Goal: Task Accomplishment & Management: Use online tool/utility

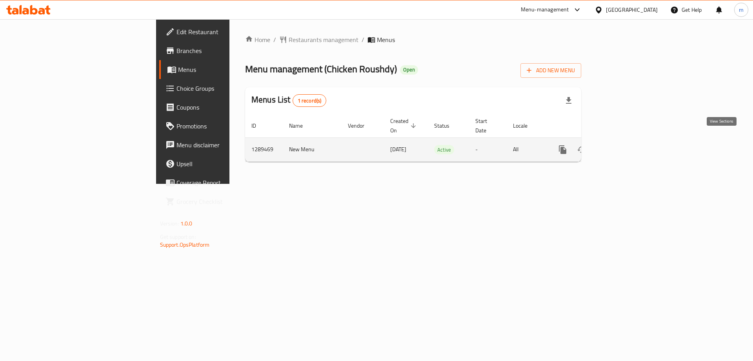
click at [624, 145] on icon "enhanced table" at bounding box center [619, 149] width 9 height 9
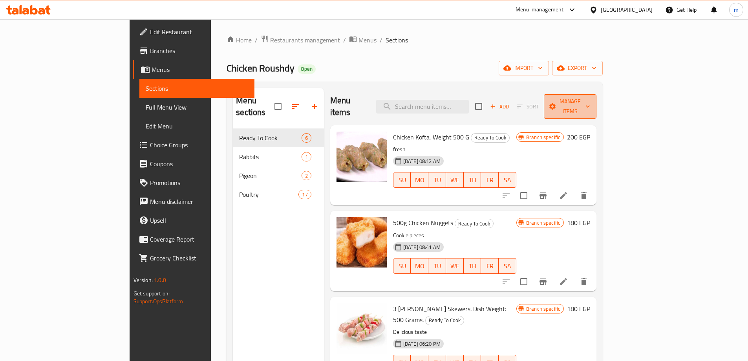
click at [590, 99] on span "Manage items" at bounding box center [570, 107] width 40 height 20
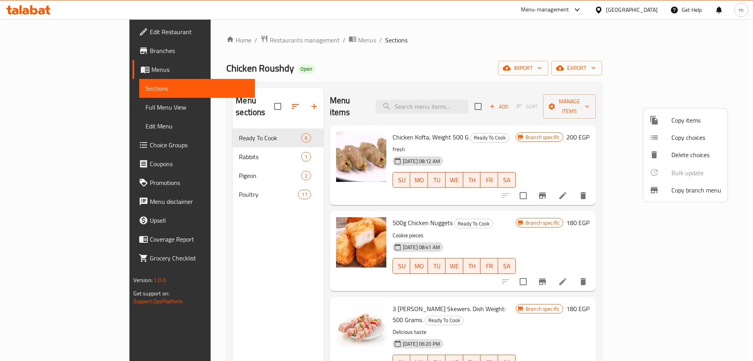
click at [676, 186] on span "Copy branch menu" at bounding box center [697, 189] width 50 height 9
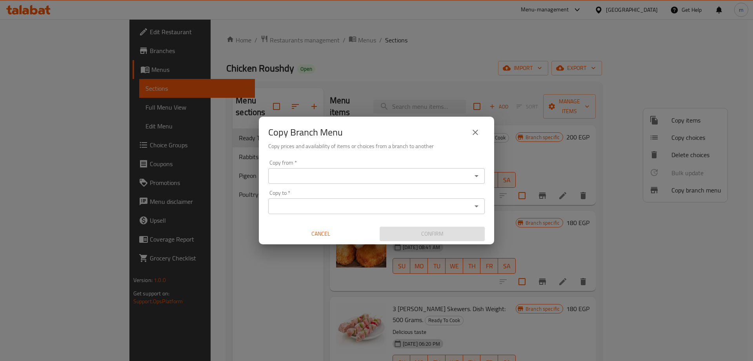
click at [424, 167] on div "Copy from   * Copy from *" at bounding box center [376, 172] width 217 height 24
click at [429, 171] on input "Copy from   *" at bounding box center [370, 175] width 199 height 11
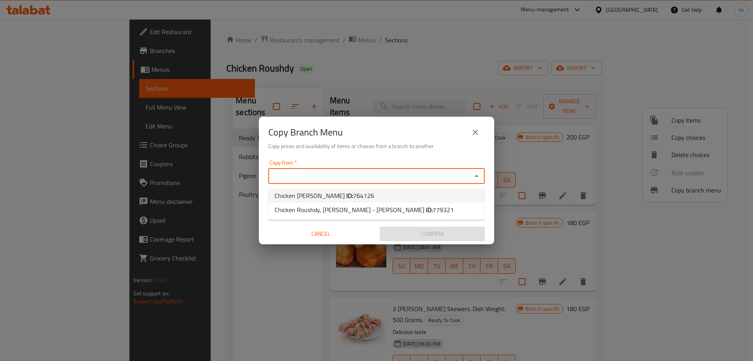
click at [394, 191] on li "Chicken [PERSON_NAME] ID: 764126" at bounding box center [376, 195] width 217 height 14
type input "Chicken [PERSON_NAME]"
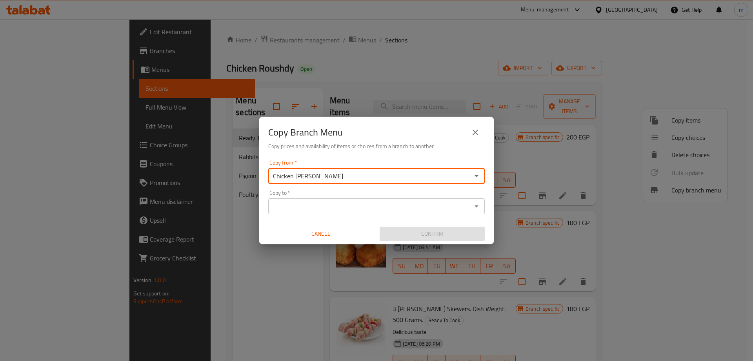
click at [394, 200] on div "Copy to *" at bounding box center [376, 206] width 217 height 16
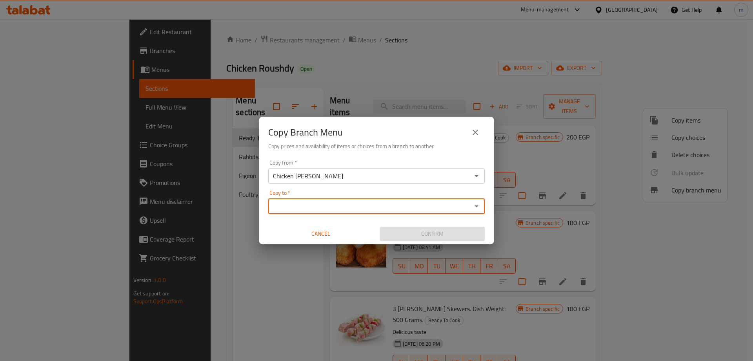
drag, startPoint x: 382, startPoint y: 205, endPoint x: 449, endPoint y: 206, distance: 67.1
click at [383, 205] on input "Copy to   *" at bounding box center [370, 206] width 199 height 11
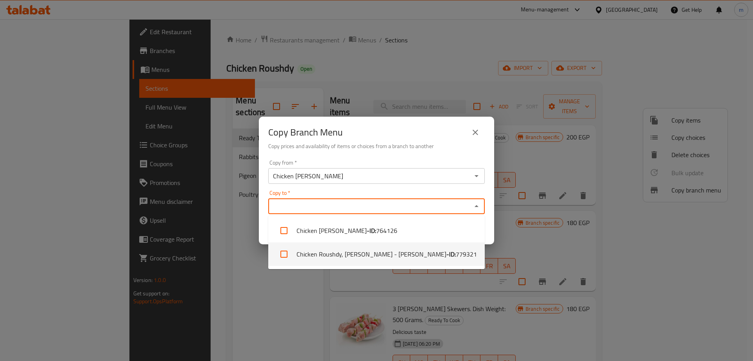
click at [394, 253] on li "Chicken Roushdy, [PERSON_NAME] - Koliyat Tarbya - ID: 779321" at bounding box center [376, 254] width 217 height 24
checkbox input "true"
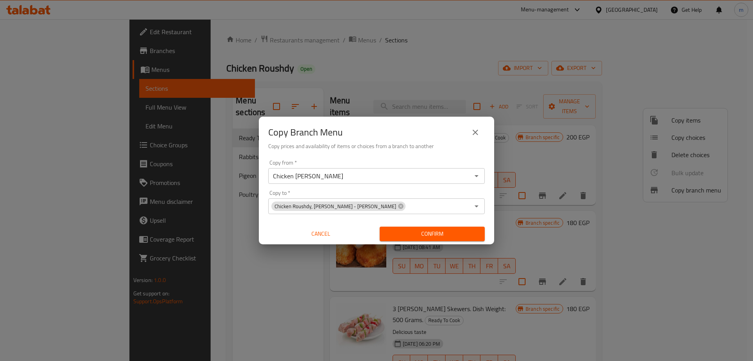
click at [436, 141] on div "Copy Branch Menu" at bounding box center [376, 132] width 217 height 19
click at [439, 235] on span "Confirm" at bounding box center [432, 234] width 93 height 10
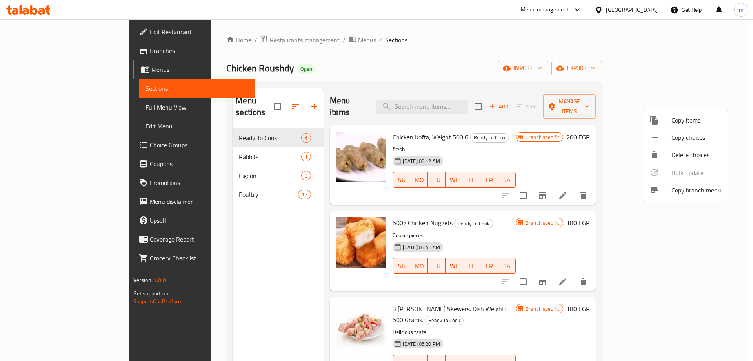
click at [642, 11] on div at bounding box center [376, 180] width 753 height 361
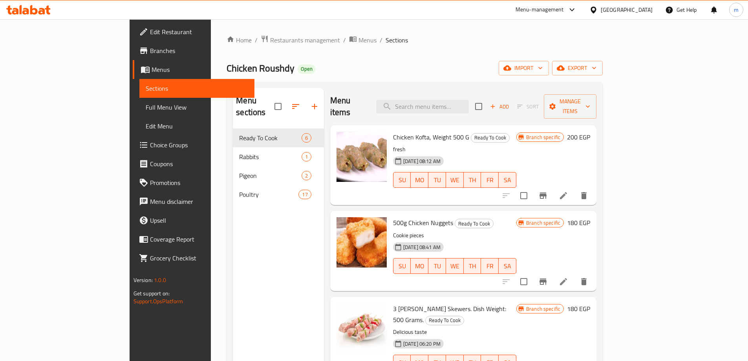
click at [648, 9] on div "[GEOGRAPHIC_DATA]" at bounding box center [626, 9] width 52 height 9
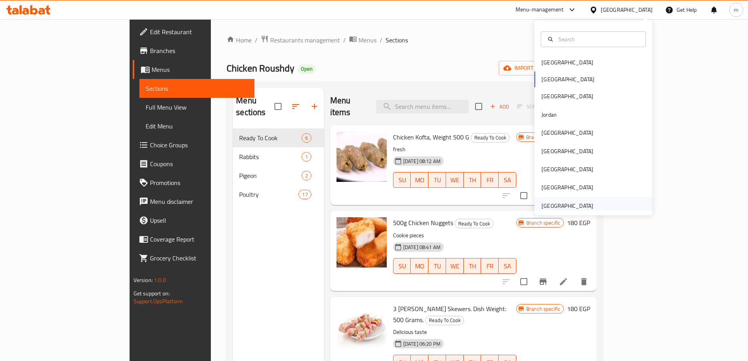
click at [570, 205] on div "[GEOGRAPHIC_DATA]" at bounding box center [567, 205] width 52 height 9
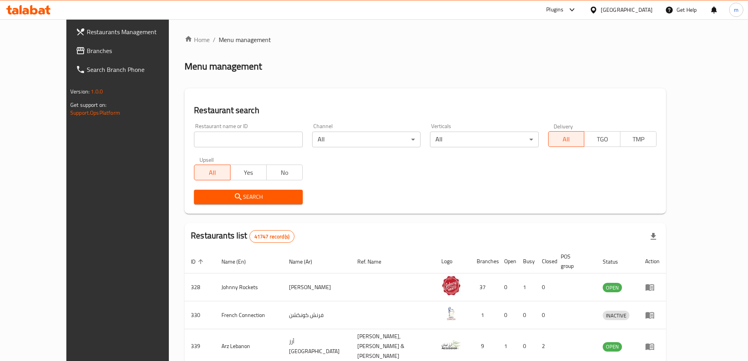
click at [87, 53] on span "Branches" at bounding box center [136, 50] width 98 height 9
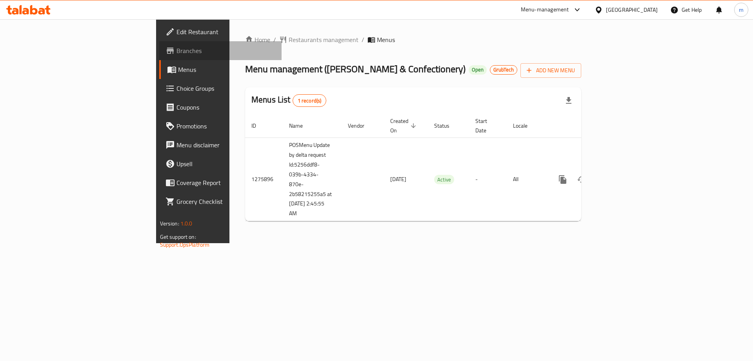
click at [177, 50] on span "Branches" at bounding box center [226, 50] width 99 height 9
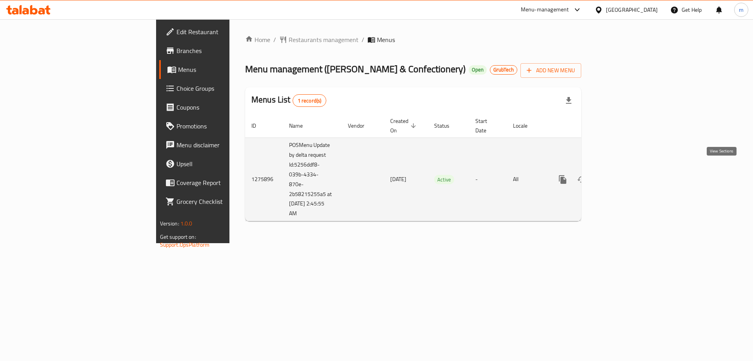
click at [624, 175] on icon "enhanced table" at bounding box center [619, 179] width 9 height 9
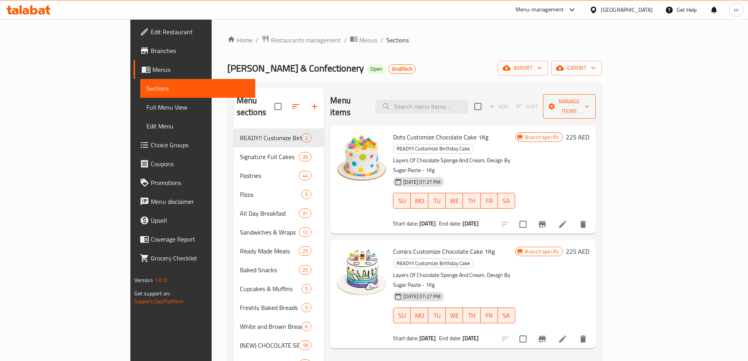
click at [589, 105] on span "Manage items" at bounding box center [569, 107] width 40 height 20
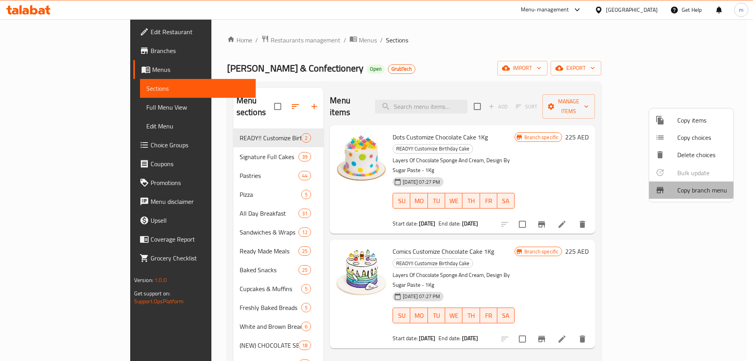
click at [683, 189] on span "Copy branch menu" at bounding box center [703, 189] width 50 height 9
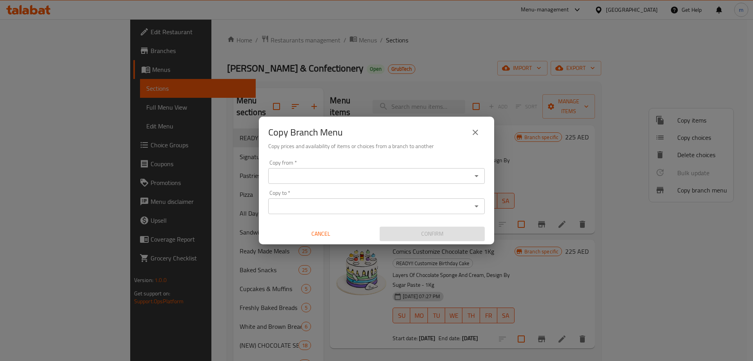
click at [391, 171] on input "Copy from   *" at bounding box center [370, 175] width 199 height 11
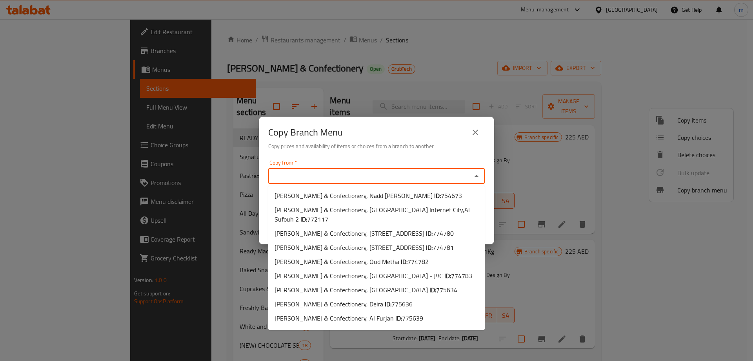
paste input "775666"
type input "775666"
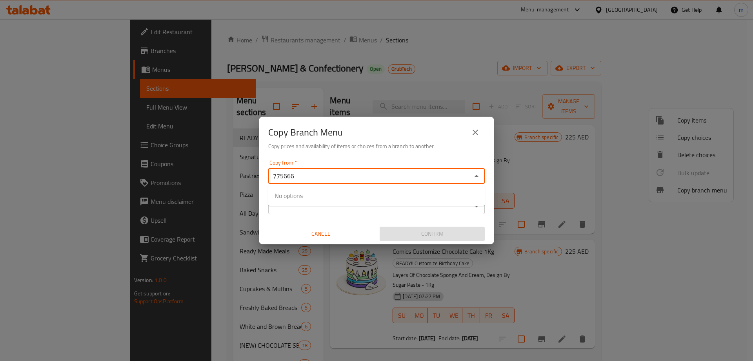
click at [388, 174] on input "775666" at bounding box center [370, 175] width 199 height 11
click at [477, 172] on button "Open" at bounding box center [476, 175] width 11 height 11
click at [467, 182] on div "Copy from *" at bounding box center [376, 176] width 217 height 16
click at [479, 176] on icon "Open" at bounding box center [476, 175] width 9 height 9
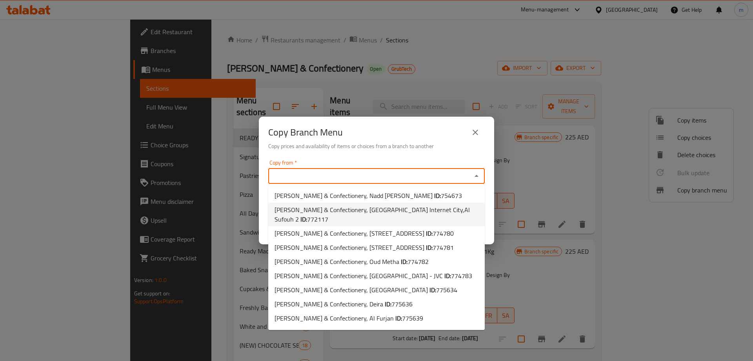
scroll to position [191, 0]
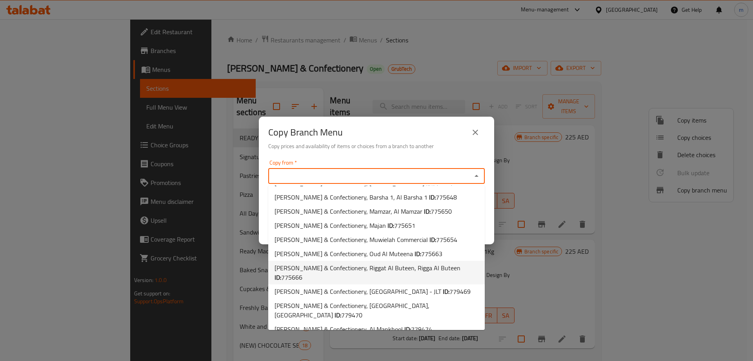
click at [368, 274] on span "Katrina Sweets & Confectionery, Riggat Al Buteen, Rigga Al Buteen ID: 775666" at bounding box center [377, 272] width 204 height 19
type input "Katrina Sweets & Confectionery, Riggat Al Buteen, Rigga Al Buteen"
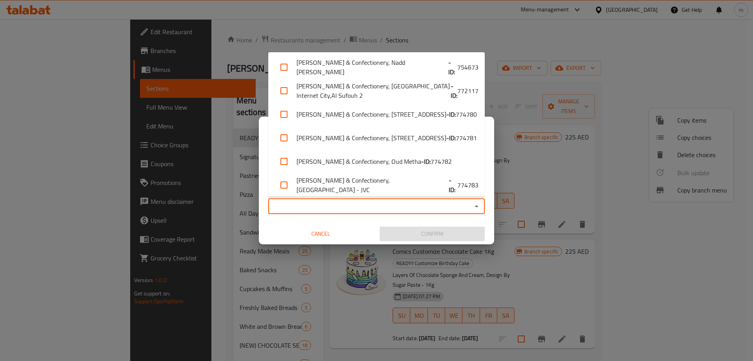
click at [369, 208] on input "Copy to   *" at bounding box center [370, 206] width 199 height 11
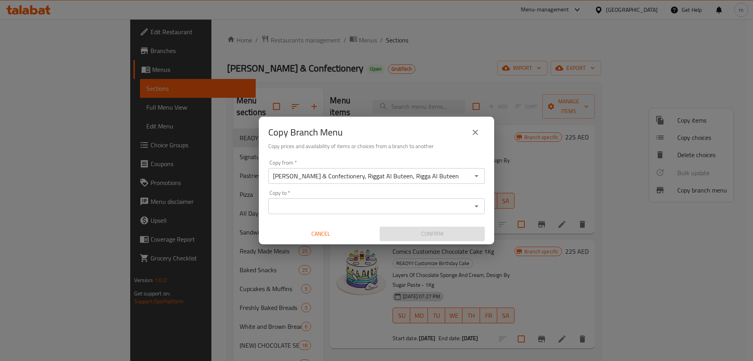
click at [464, 201] on input "Copy to   *" at bounding box center [370, 206] width 199 height 11
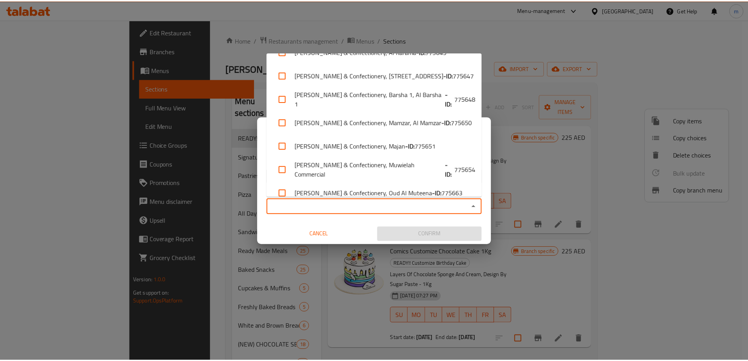
scroll to position [380, 0]
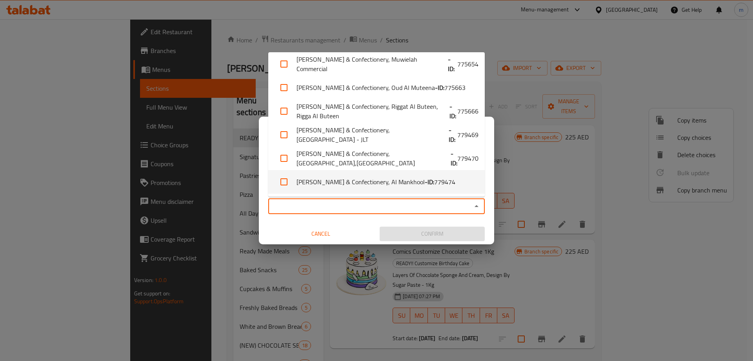
click at [378, 183] on li "Katrina Sweets & Confectionery, Al Mankhool - ID: 779474" at bounding box center [376, 182] width 217 height 24
checkbox input "true"
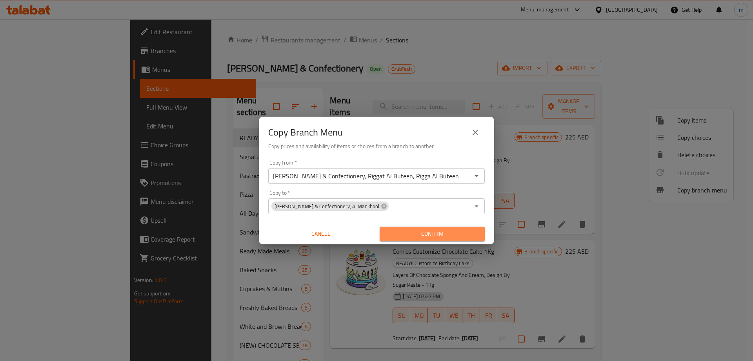
click at [428, 236] on span "Confirm" at bounding box center [432, 234] width 93 height 10
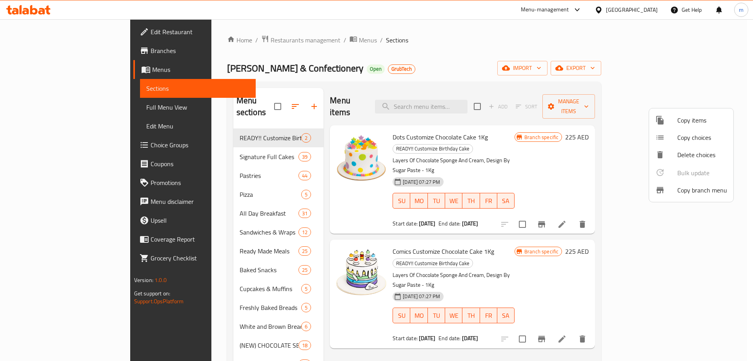
click at [47, 51] on div at bounding box center [376, 180] width 753 height 361
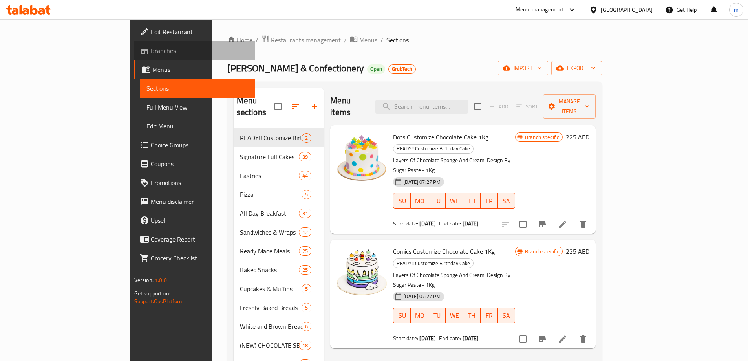
click at [151, 50] on span "Branches" at bounding box center [200, 50] width 98 height 9
